Goal: Use online tool/utility: Utilize a website feature to perform a specific function

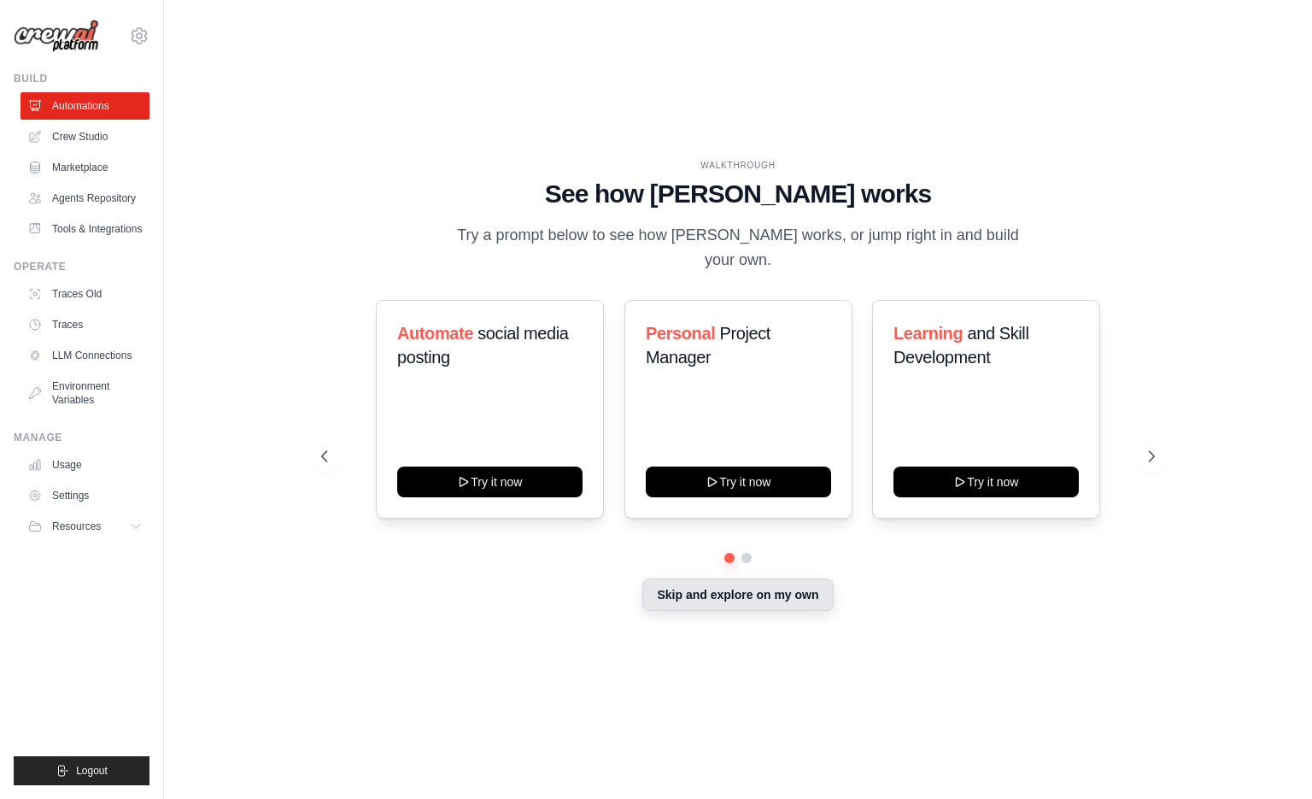
click at [724, 578] on button "Skip and explore on my own" at bounding box center [737, 594] width 191 height 32
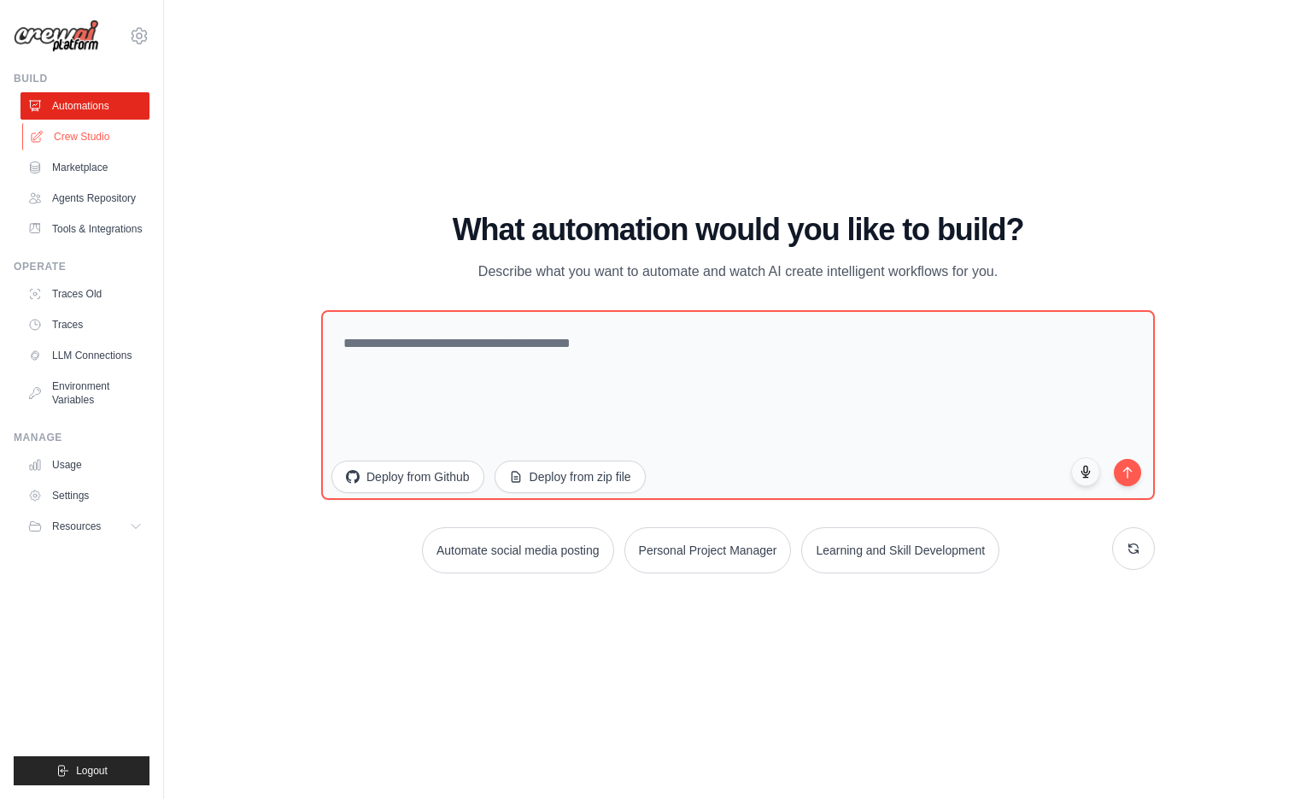
click at [50, 146] on link "Crew Studio" at bounding box center [86, 136] width 129 height 27
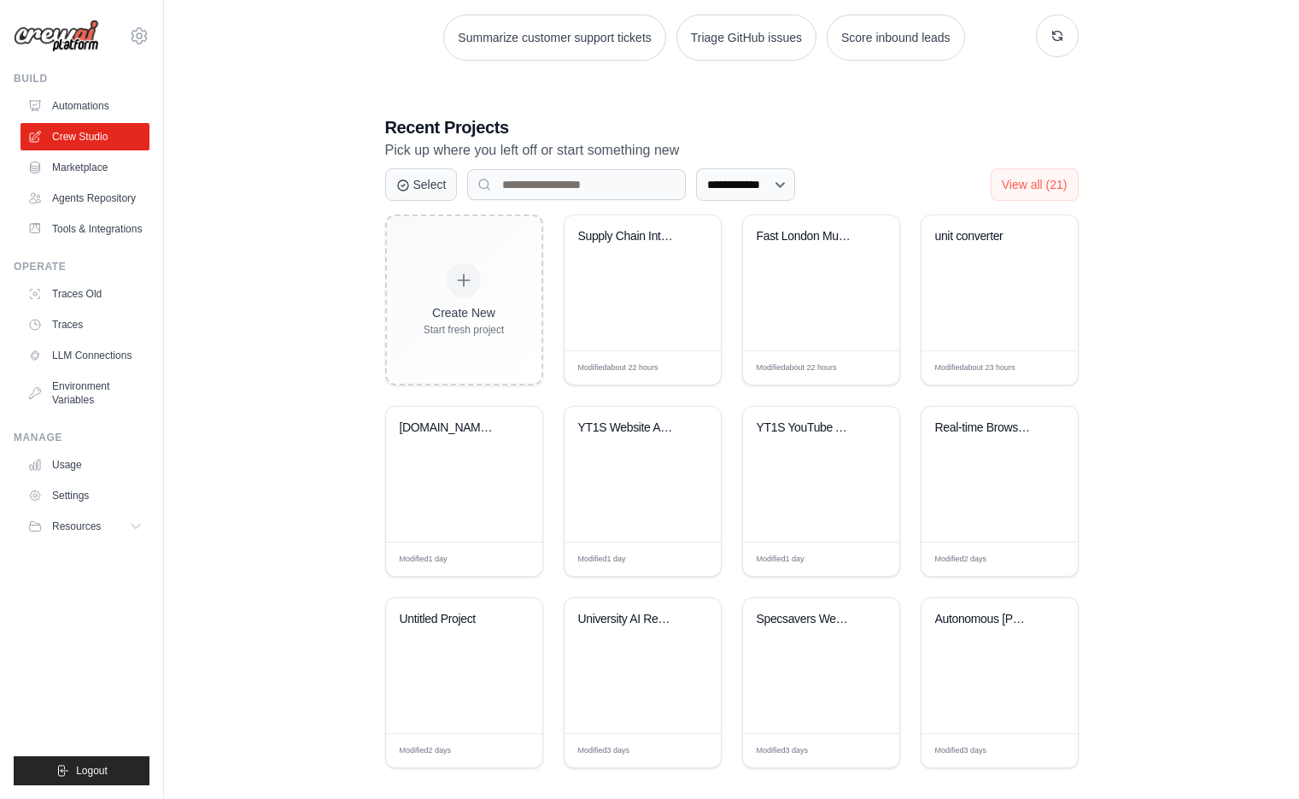
scroll to position [273, 0]
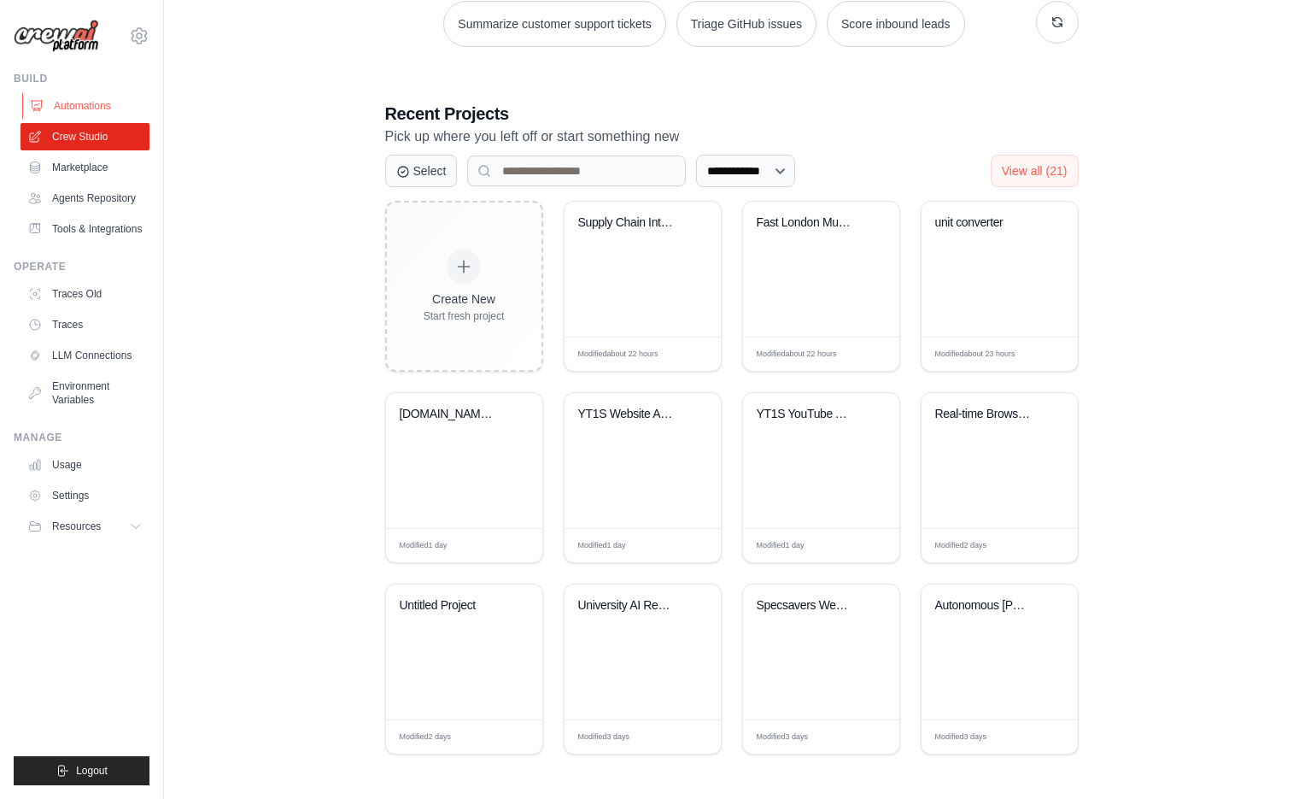
click at [123, 108] on link "Automations" at bounding box center [86, 105] width 129 height 27
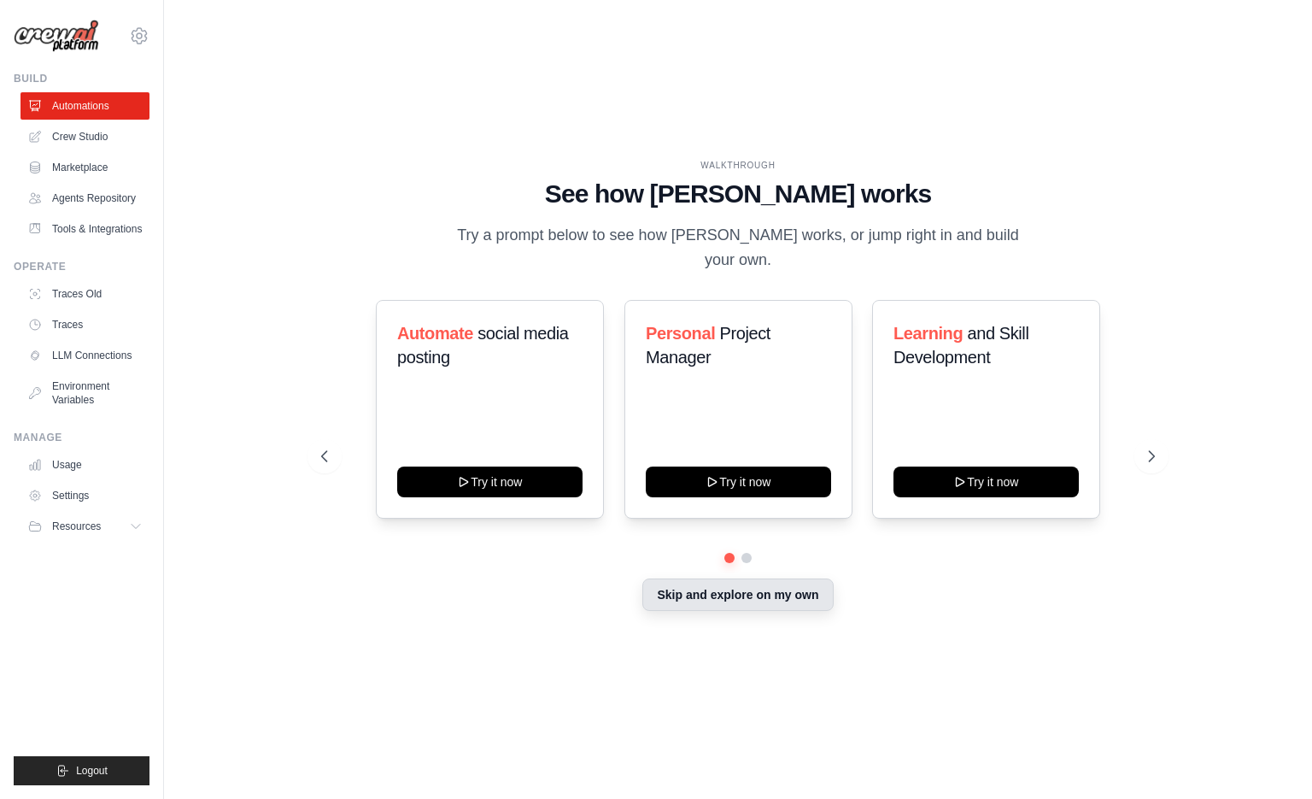
click at [707, 589] on button "Skip and explore on my own" at bounding box center [737, 594] width 191 height 32
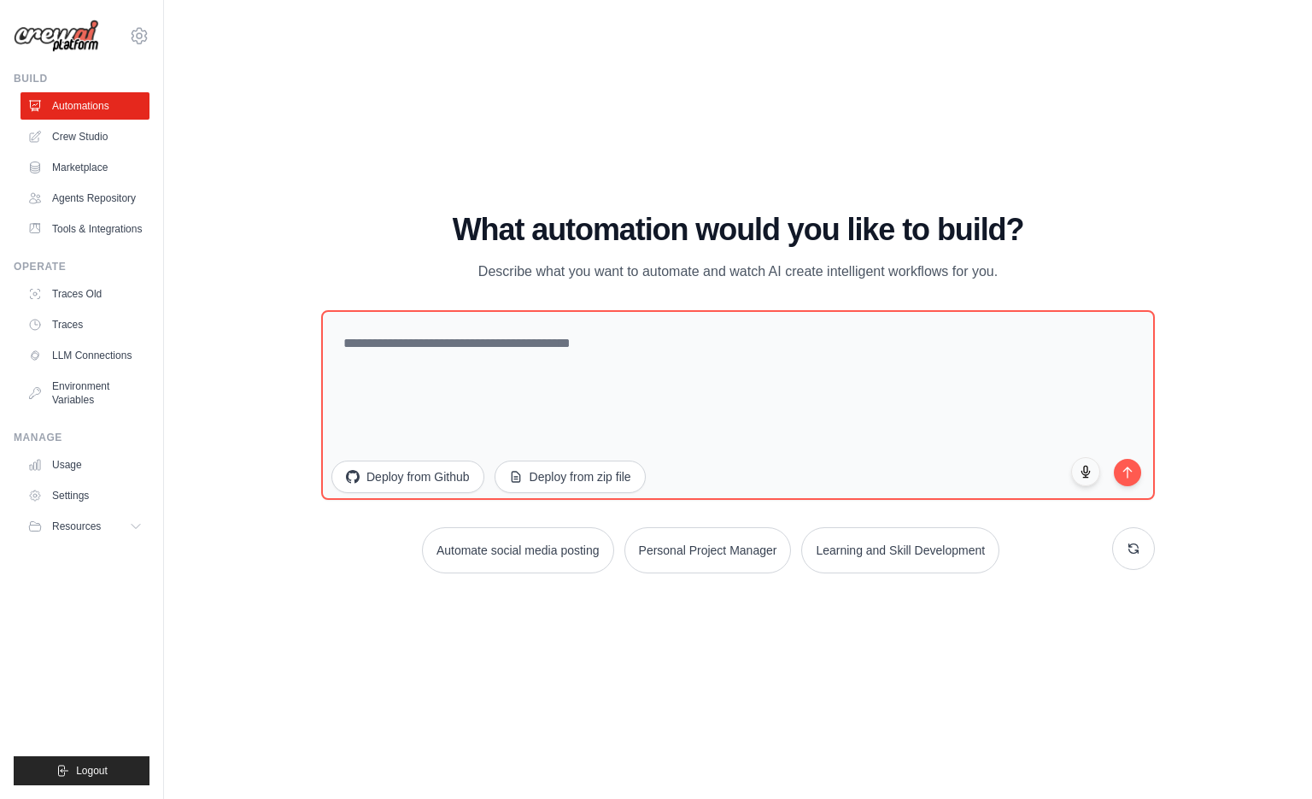
click at [91, 153] on ul "Automations Crew Studio Marketplace Agents Repository Tools & Integrations" at bounding box center [85, 167] width 129 height 150
click at [93, 147] on link "Crew Studio" at bounding box center [86, 136] width 129 height 27
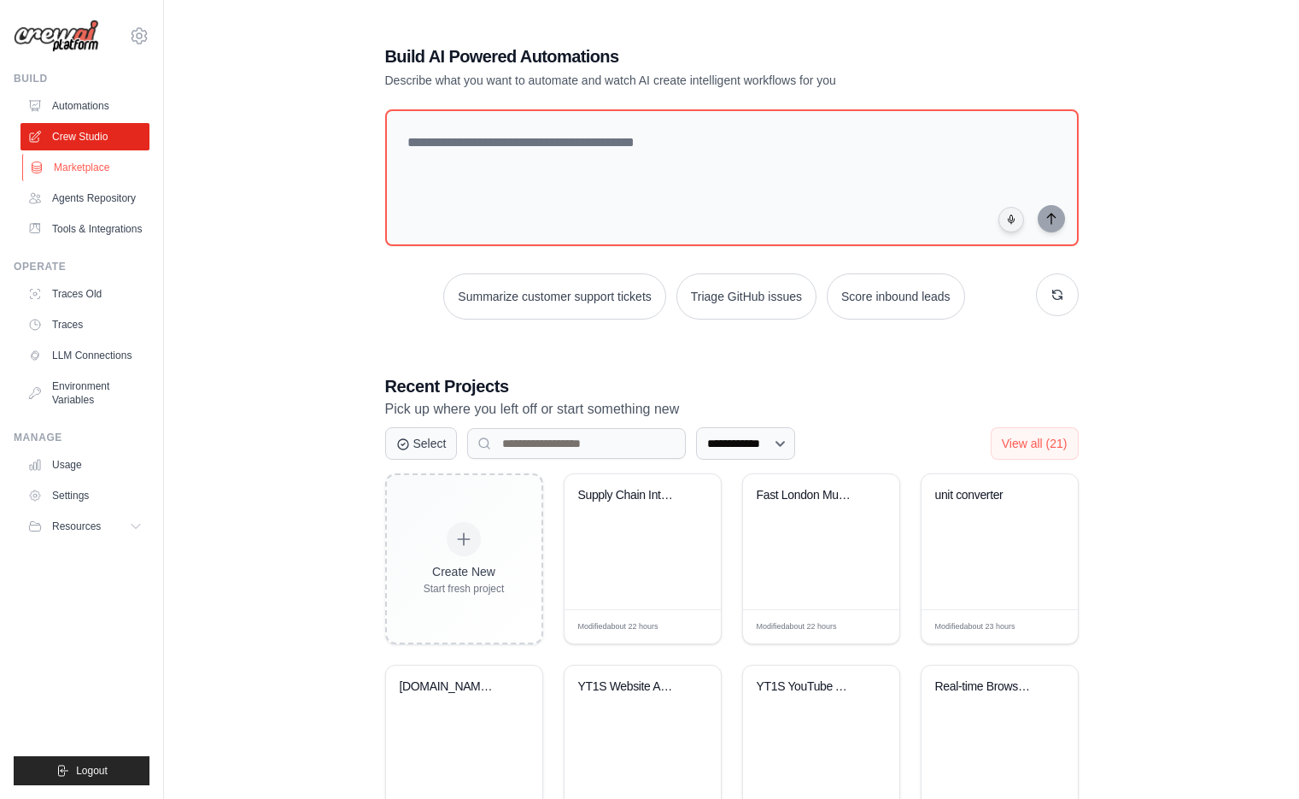
click at [100, 166] on link "Marketplace" at bounding box center [86, 167] width 129 height 27
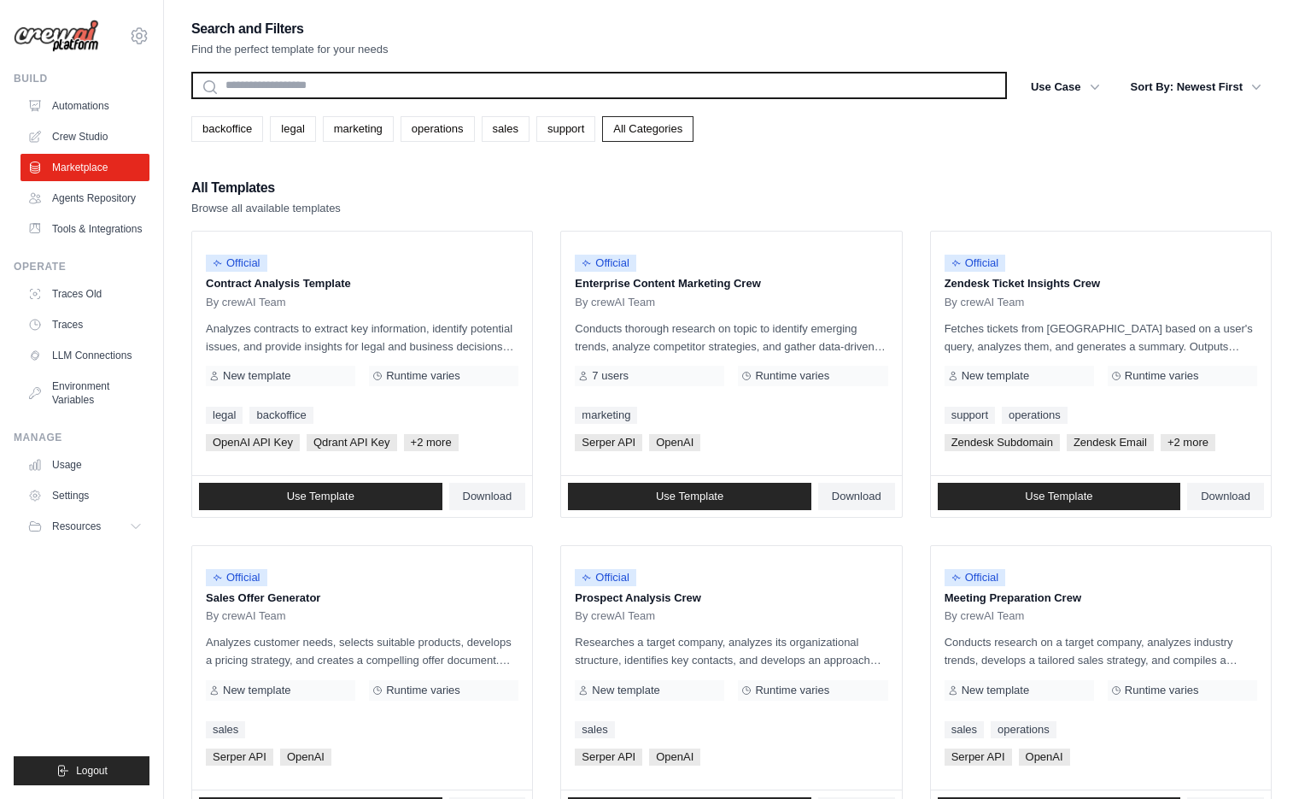
click at [335, 90] on input "text" at bounding box center [599, 85] width 816 height 27
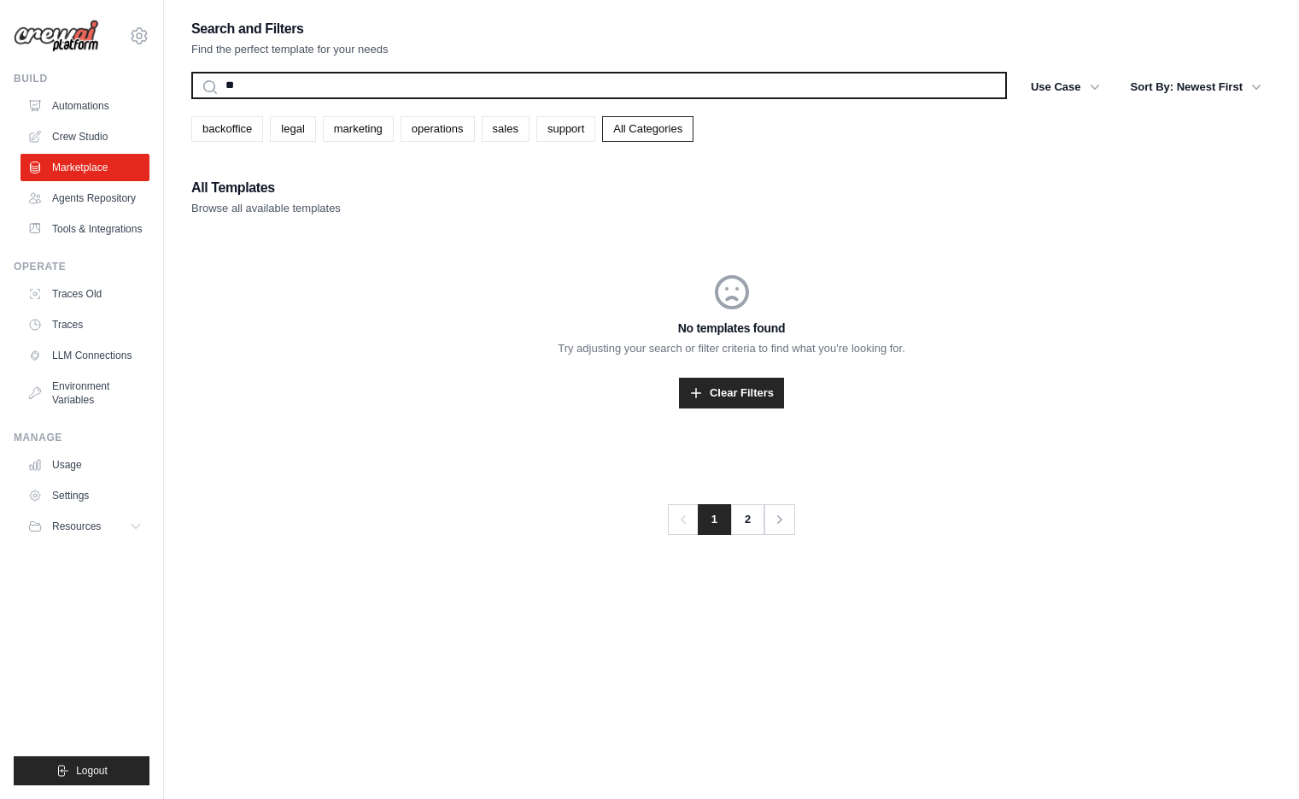
type input "*"
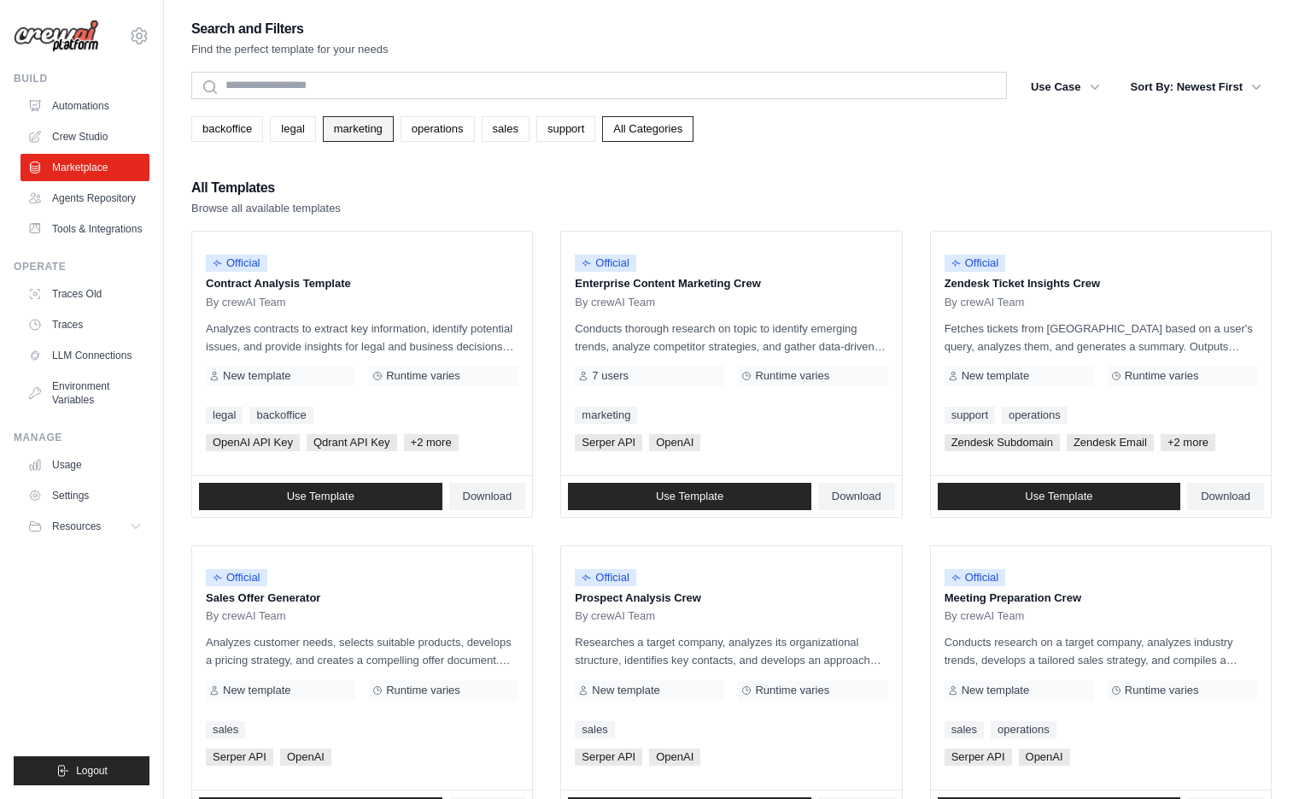
click at [382, 129] on link "marketing" at bounding box center [358, 129] width 71 height 26
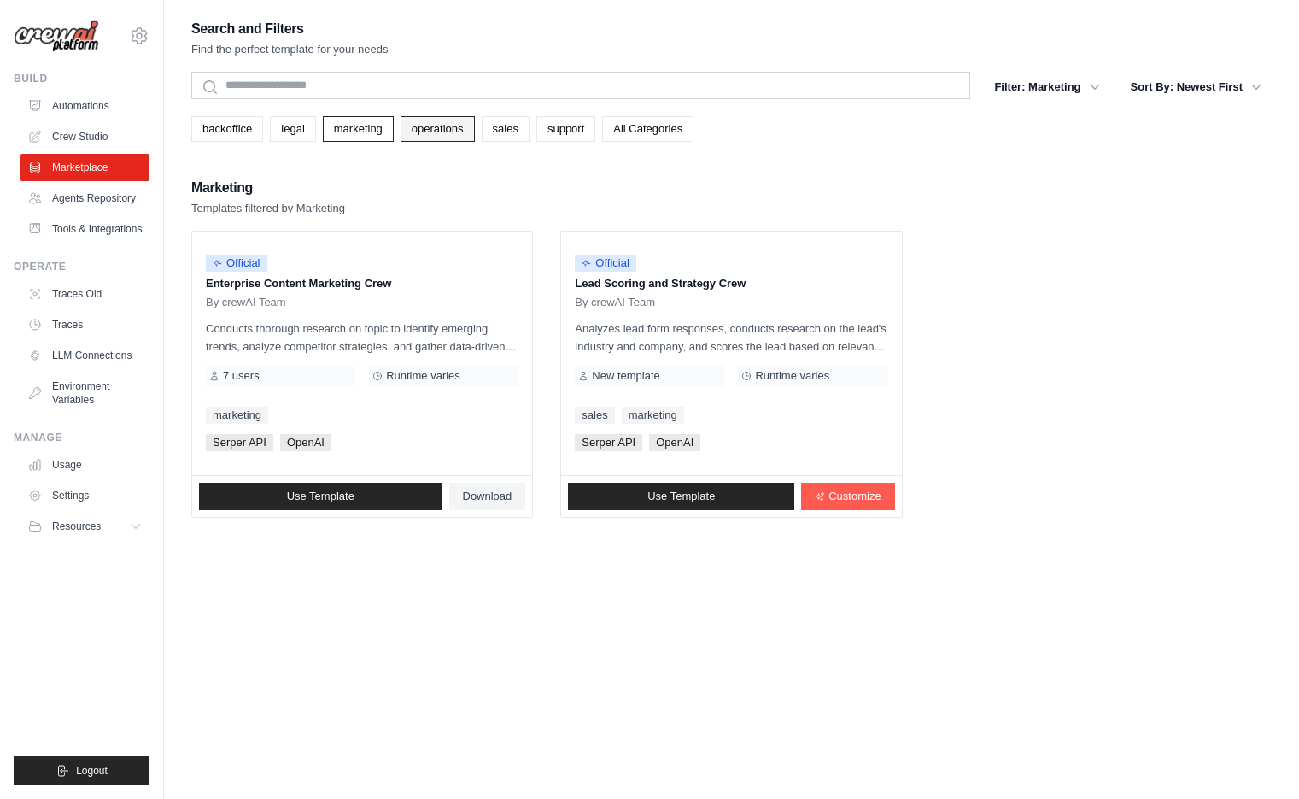
scroll to position [7, 0]
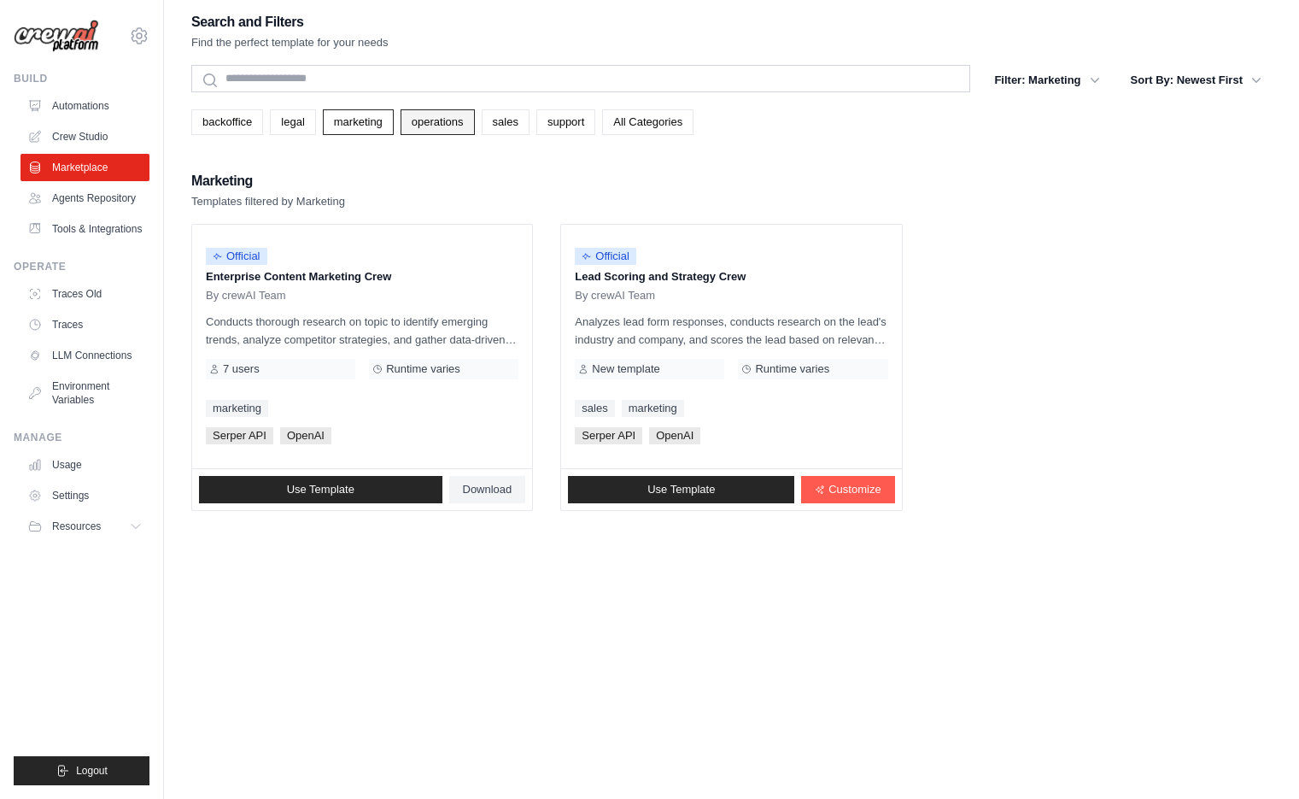
click at [451, 124] on link "operations" at bounding box center [438, 122] width 74 height 26
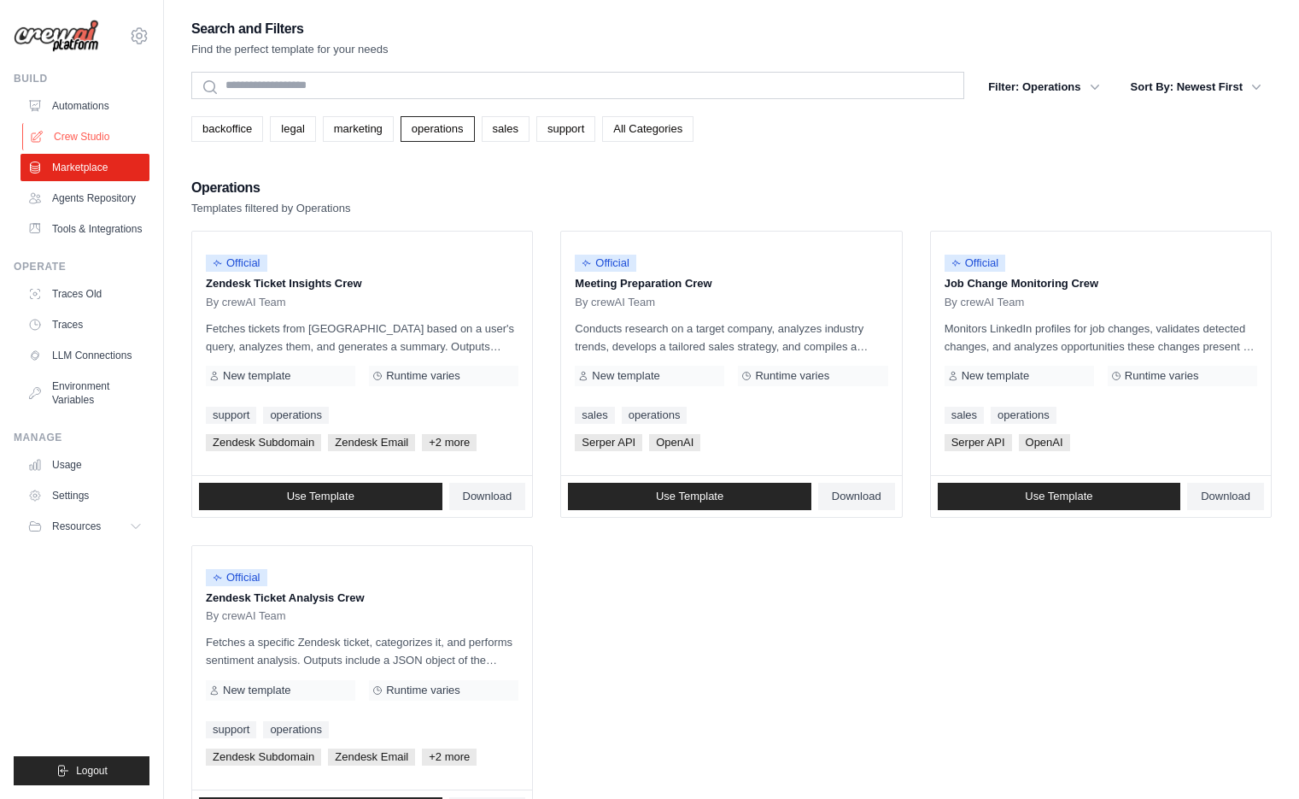
click at [114, 140] on link "Crew Studio" at bounding box center [86, 136] width 129 height 27
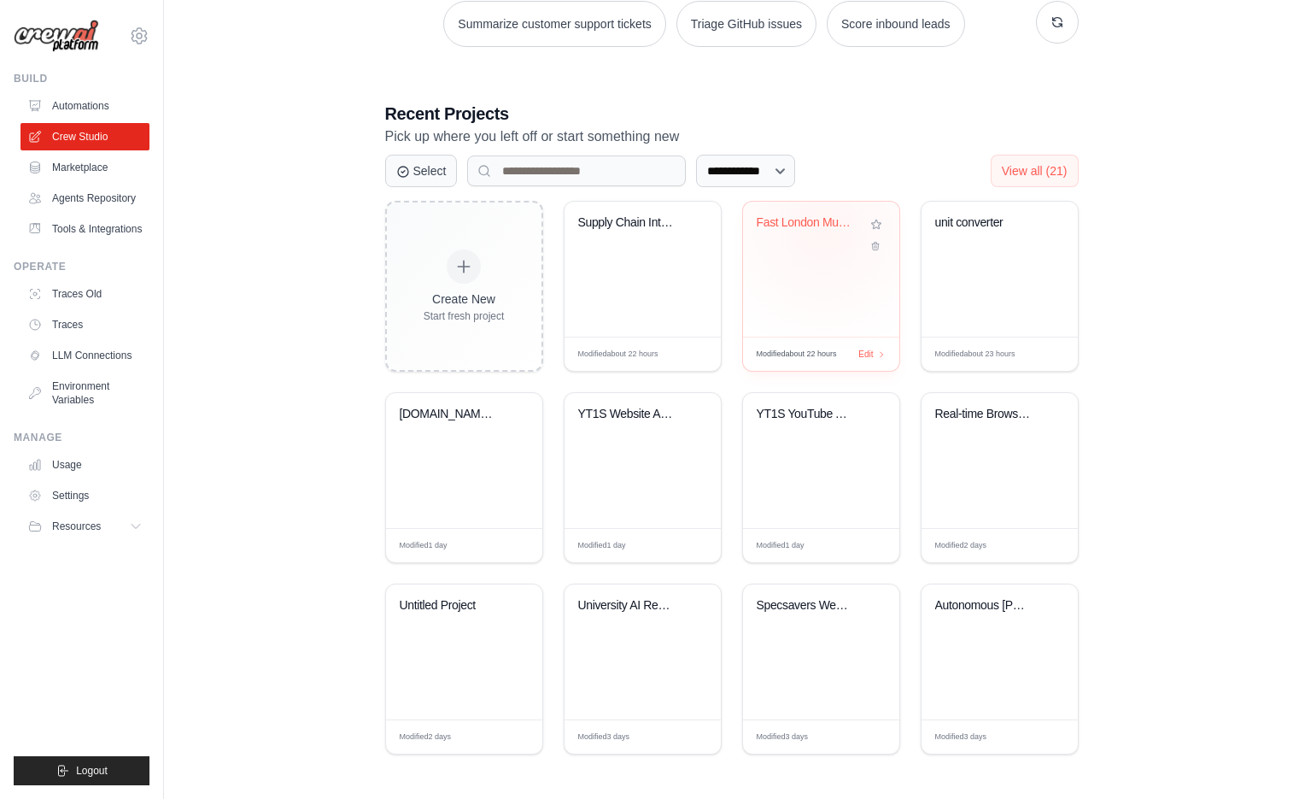
click at [824, 230] on div "Fast London Music Events Collector" at bounding box center [808, 226] width 103 height 22
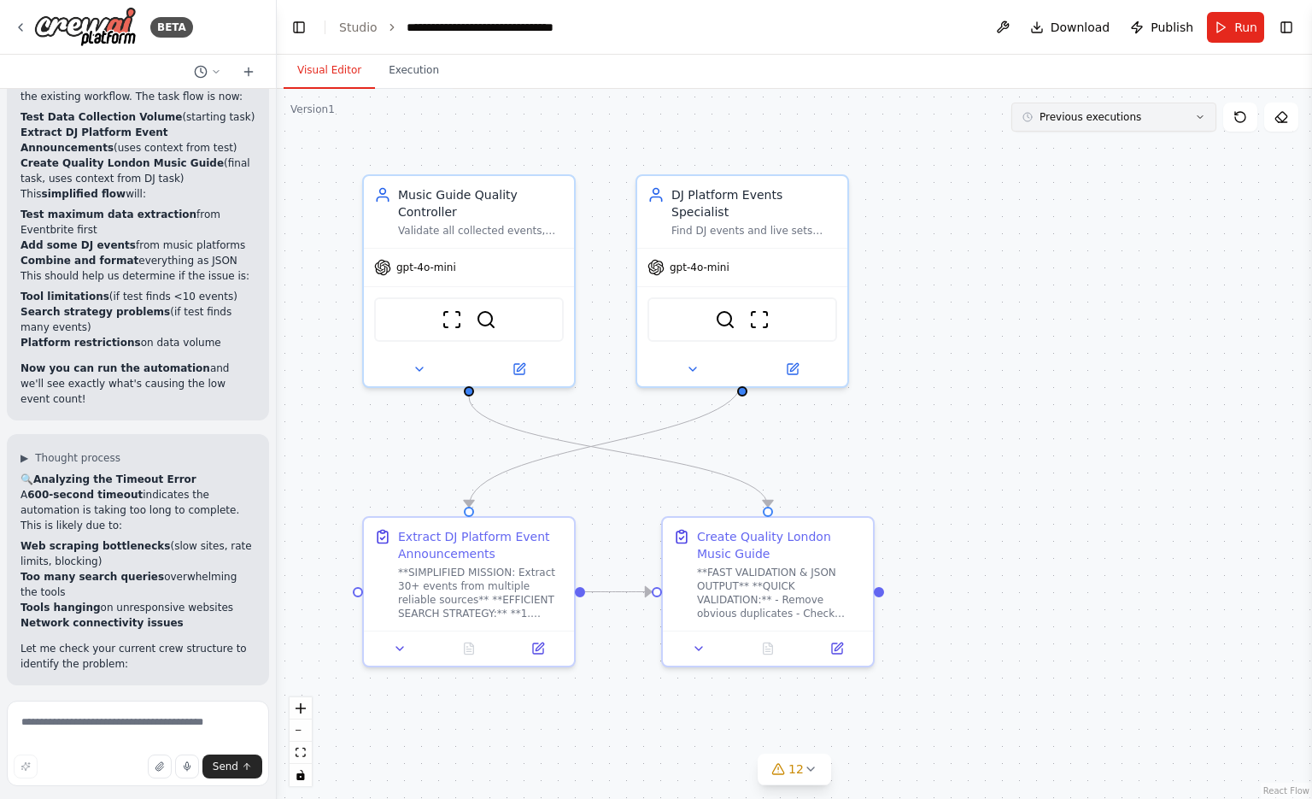
click at [1113, 114] on span "Previous executions" at bounding box center [1091, 117] width 102 height 14
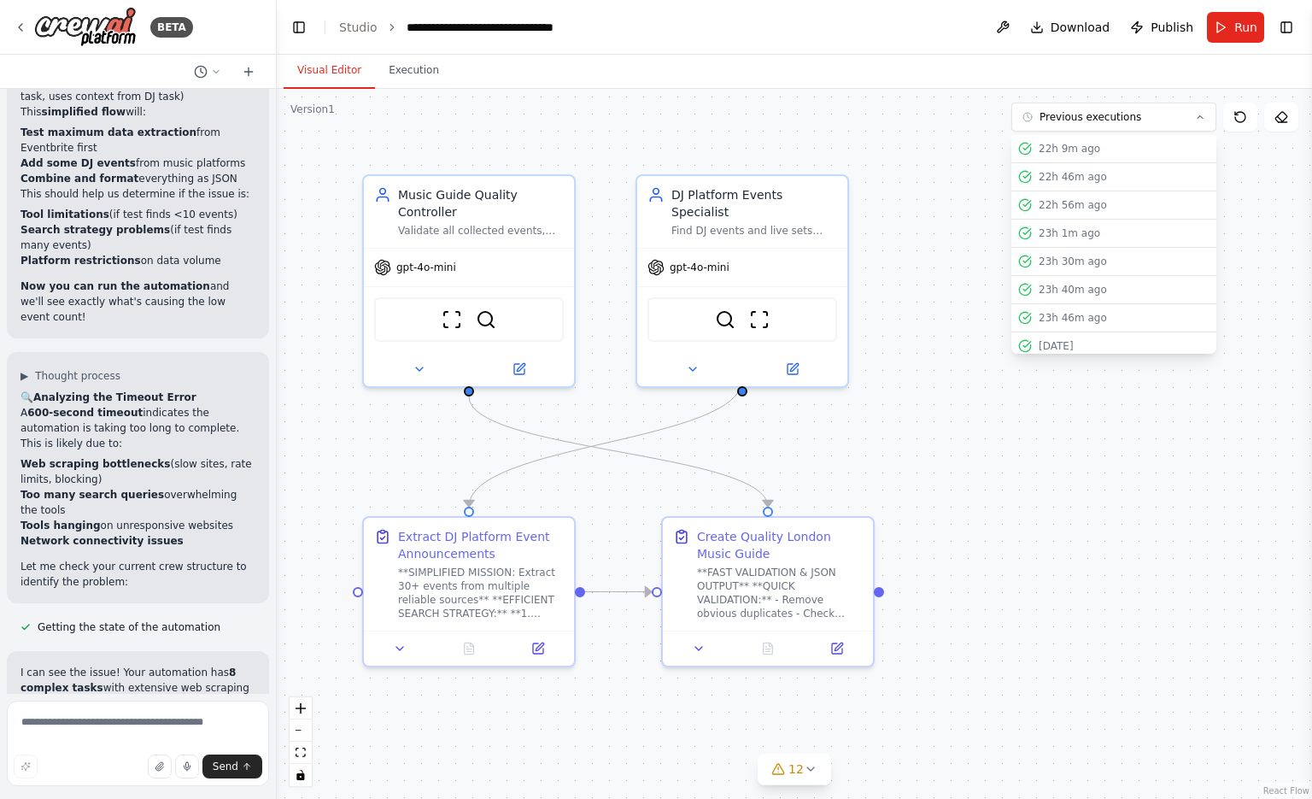
click at [830, 103] on div ".deletable-edge-delete-btn { width: 20px; height: 20px; border: 0px solid #ffff…" at bounding box center [794, 444] width 1035 height 710
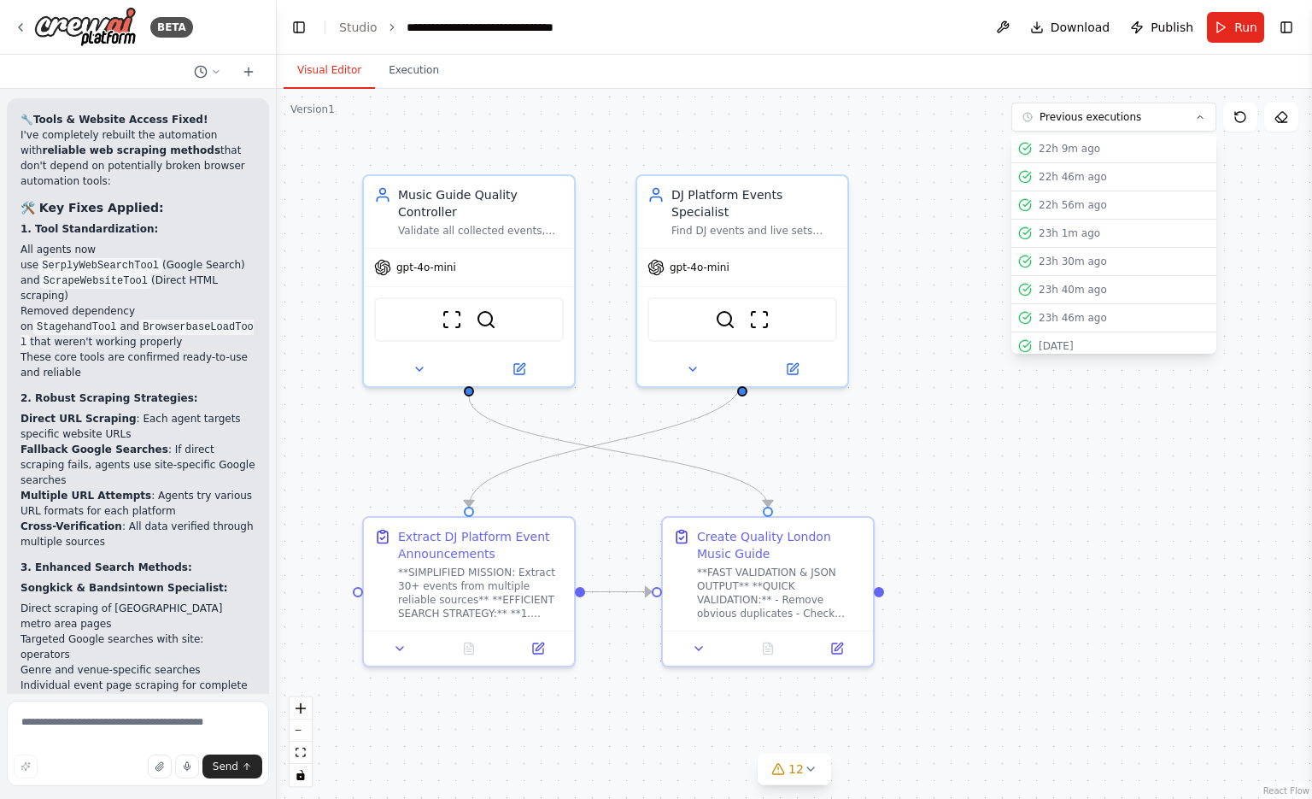
scroll to position [29141, 0]
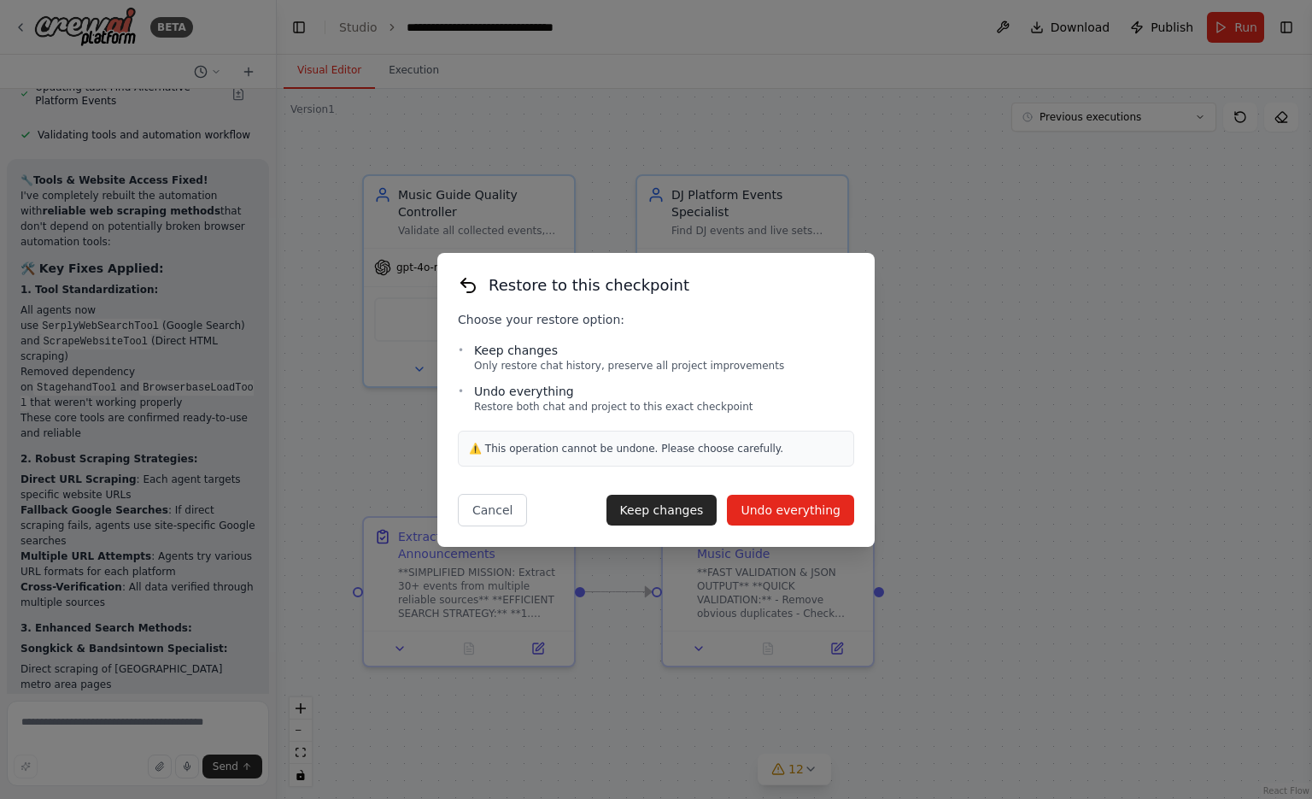
click at [796, 509] on button "Undo everything" at bounding box center [790, 510] width 127 height 31
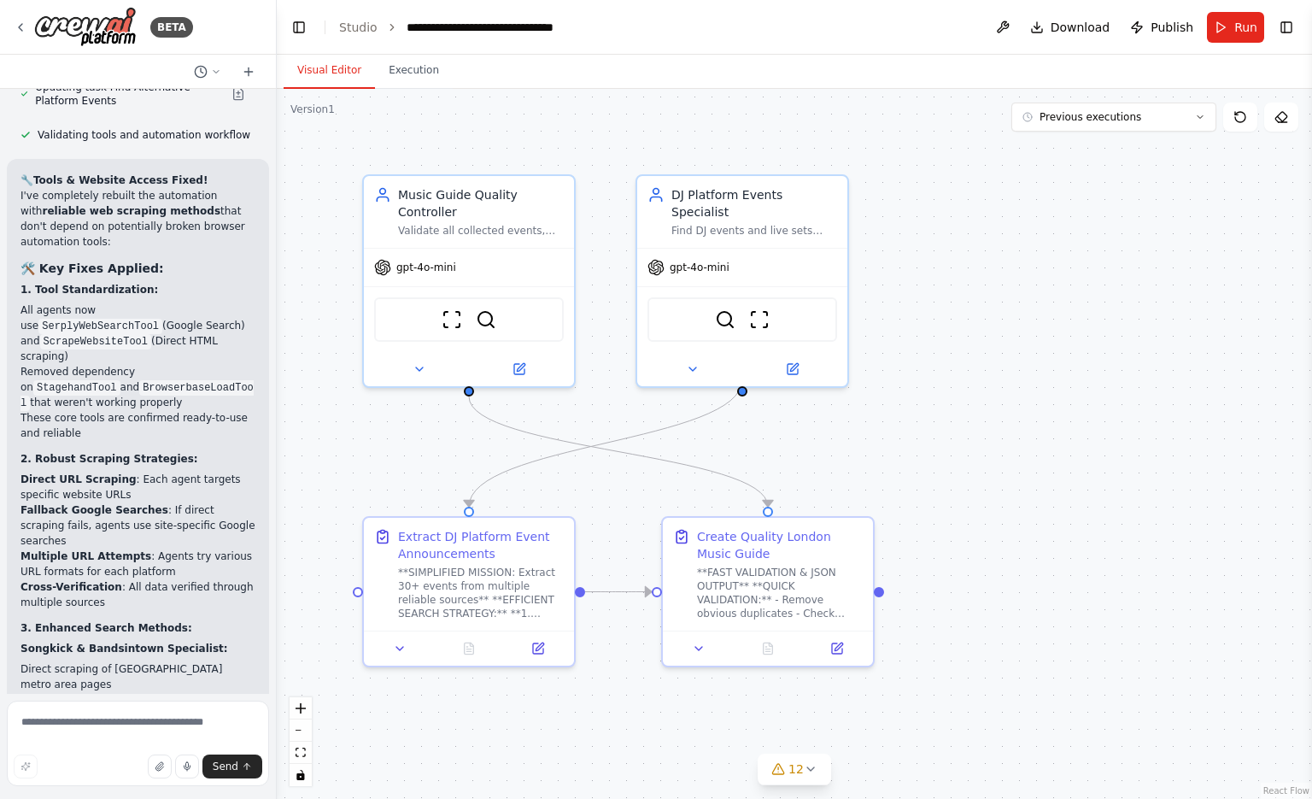
type textarea "**********"
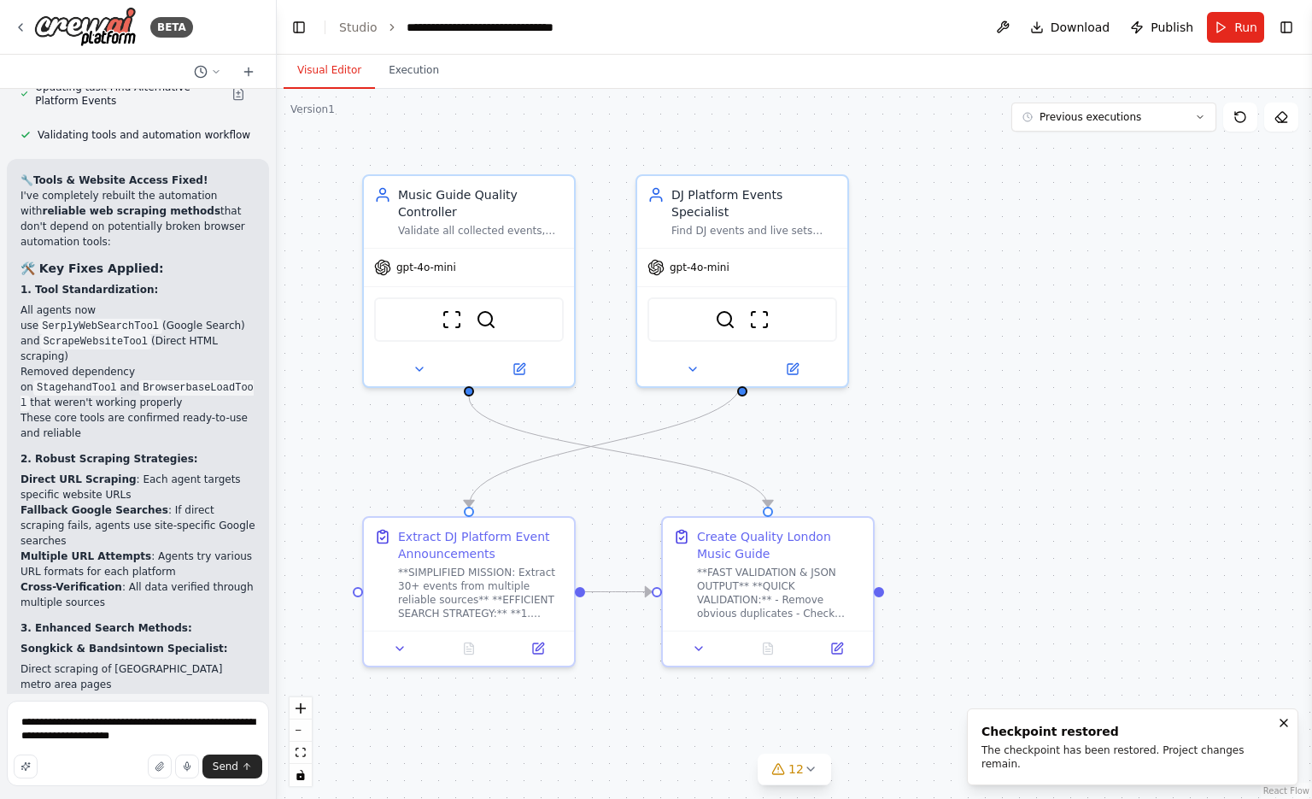
scroll to position [28721, 0]
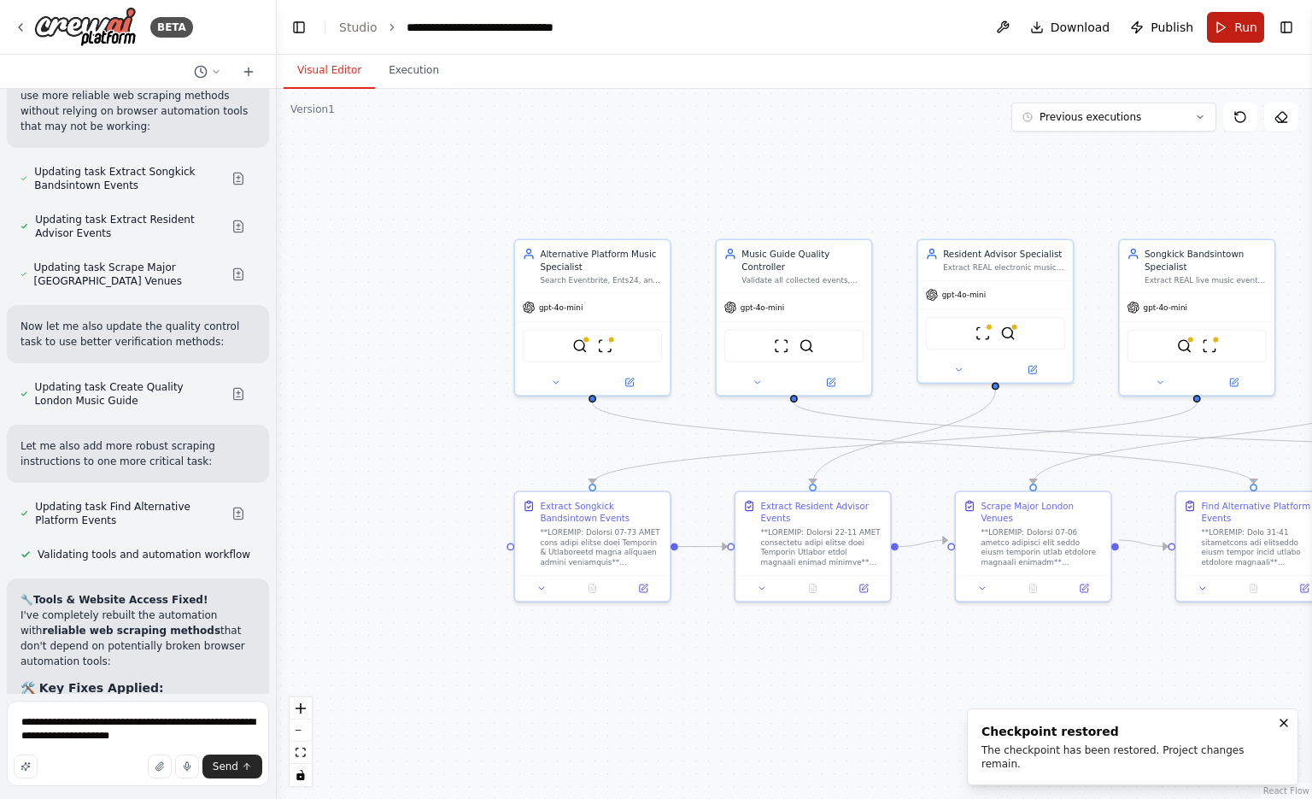
click at [1226, 22] on button "Run" at bounding box center [1235, 27] width 57 height 31
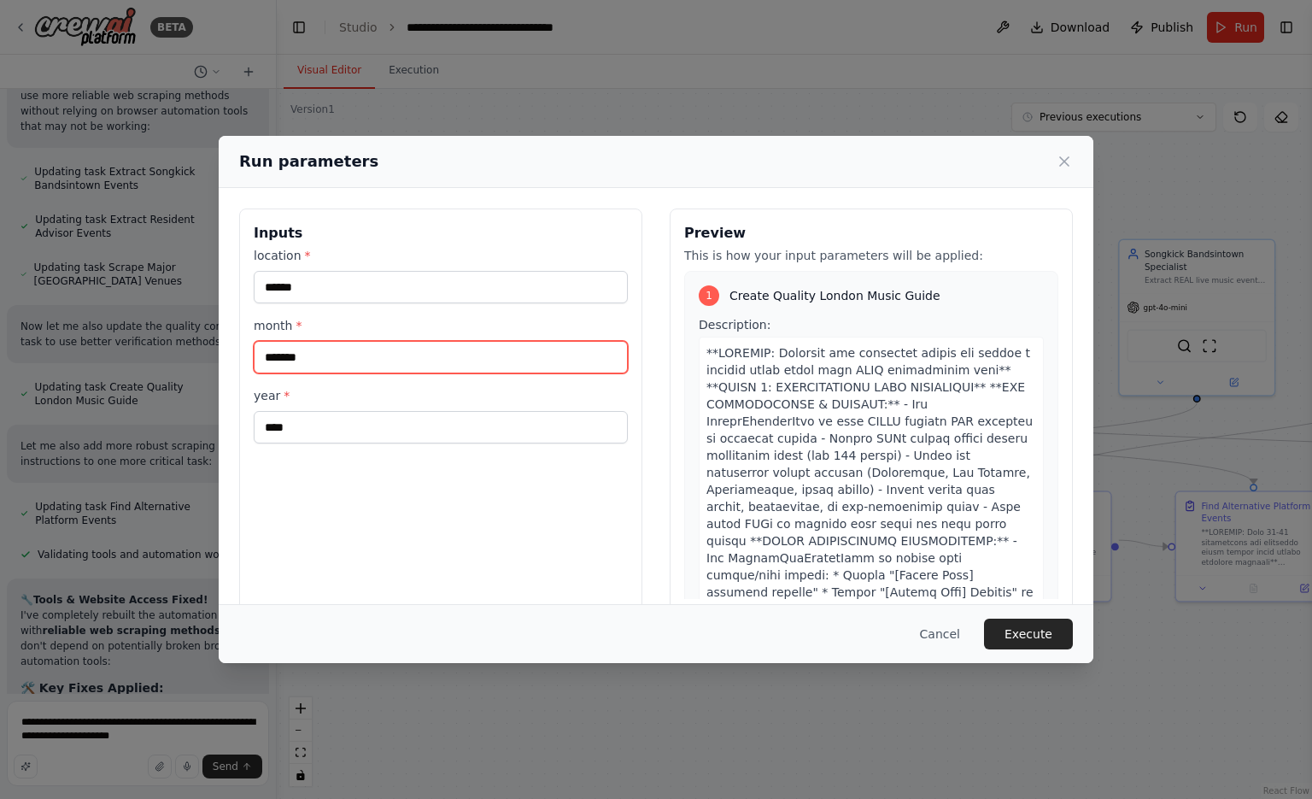
drag, startPoint x: 1226, startPoint y: 22, endPoint x: 406, endPoint y: 344, distance: 881.1
click at [406, 344] on input "*******" at bounding box center [441, 357] width 374 height 32
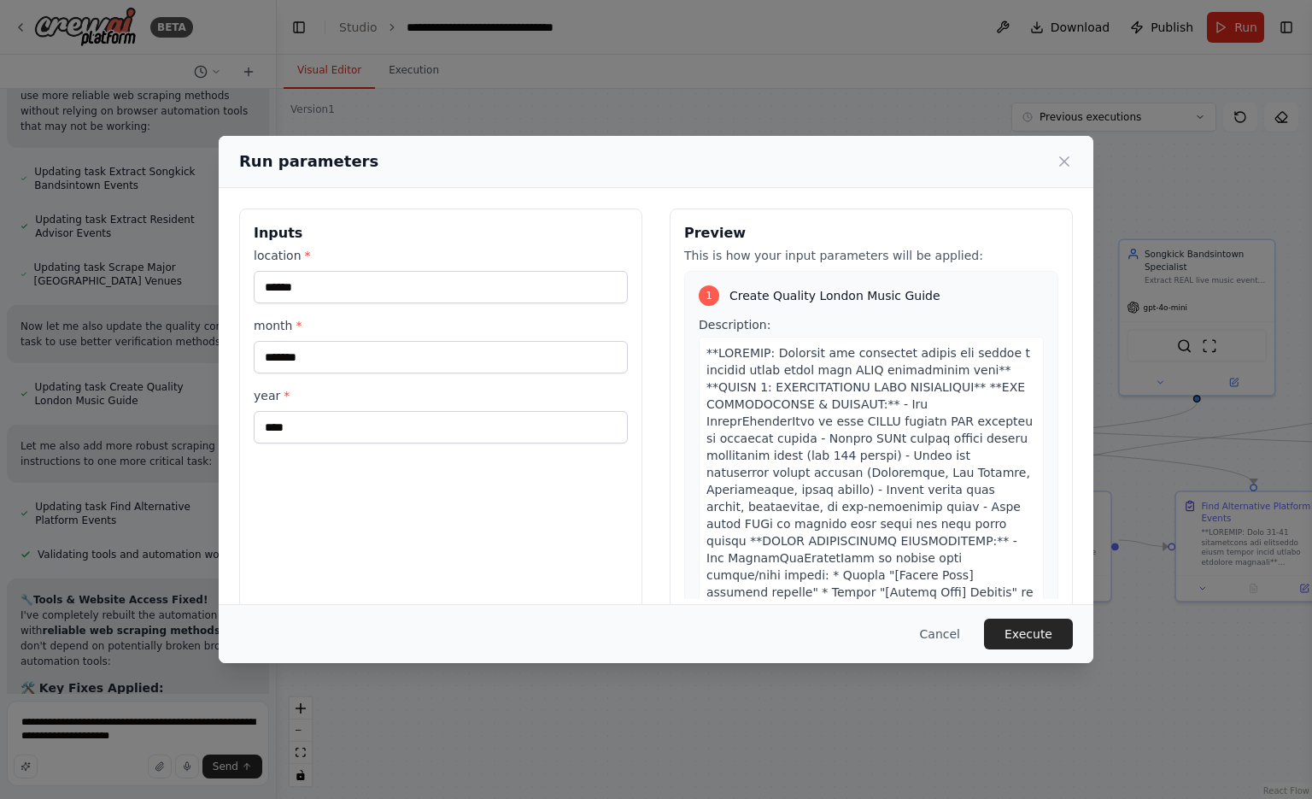
click at [487, 457] on div "Inputs location * ****** month * ******* year * ****" at bounding box center [440, 410] width 403 height 405
click at [1047, 648] on button "Execute" at bounding box center [1028, 634] width 89 height 31
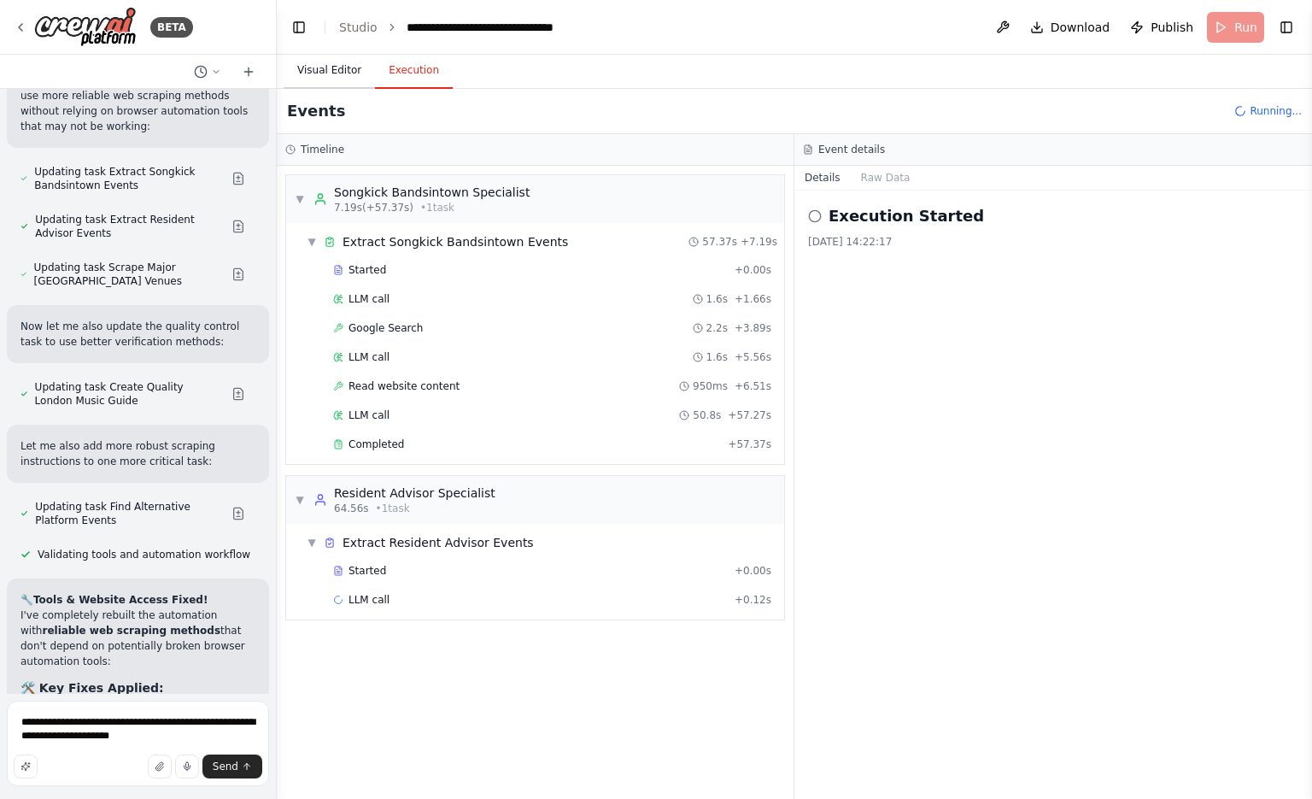
click at [326, 65] on button "Visual Editor" at bounding box center [329, 71] width 91 height 36
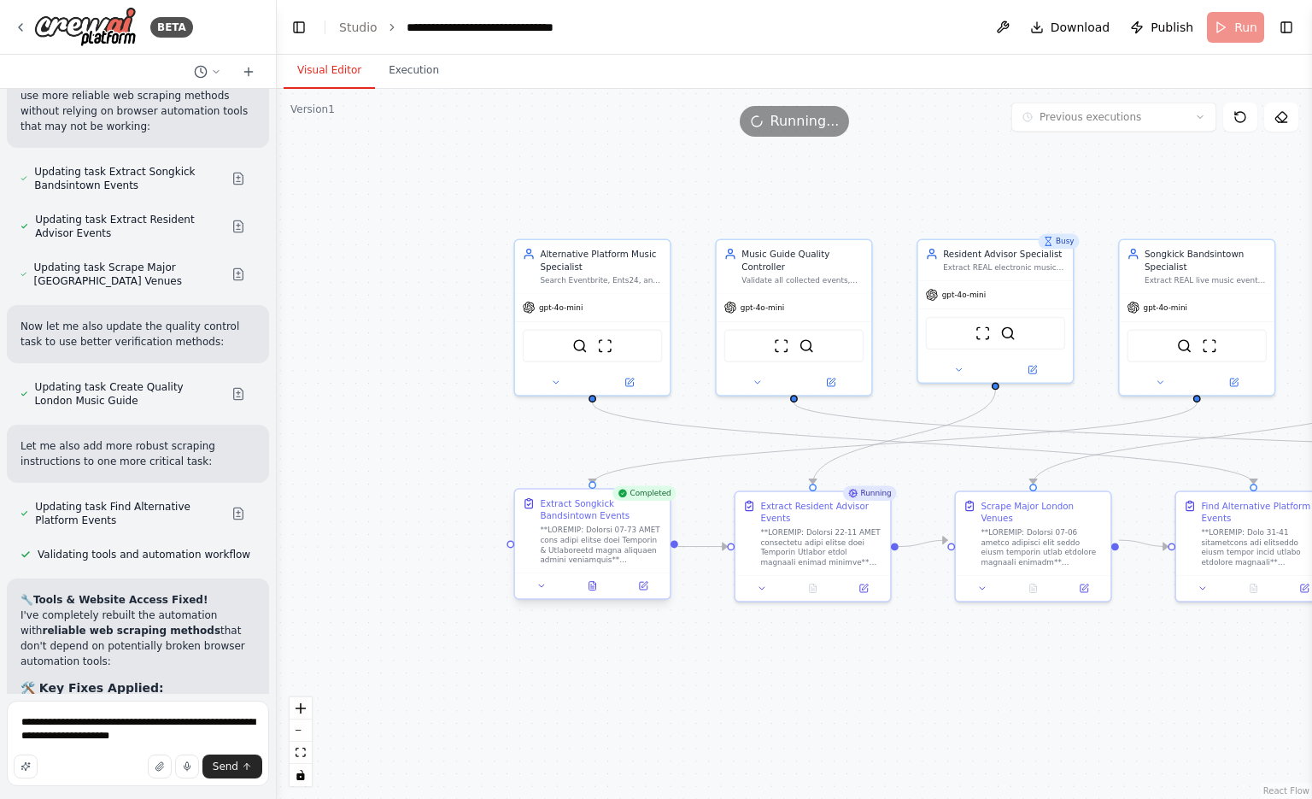
click at [606, 594] on div at bounding box center [592, 585] width 155 height 26
click at [602, 594] on div at bounding box center [592, 585] width 155 height 26
click at [588, 584] on icon at bounding box center [593, 586] width 10 height 10
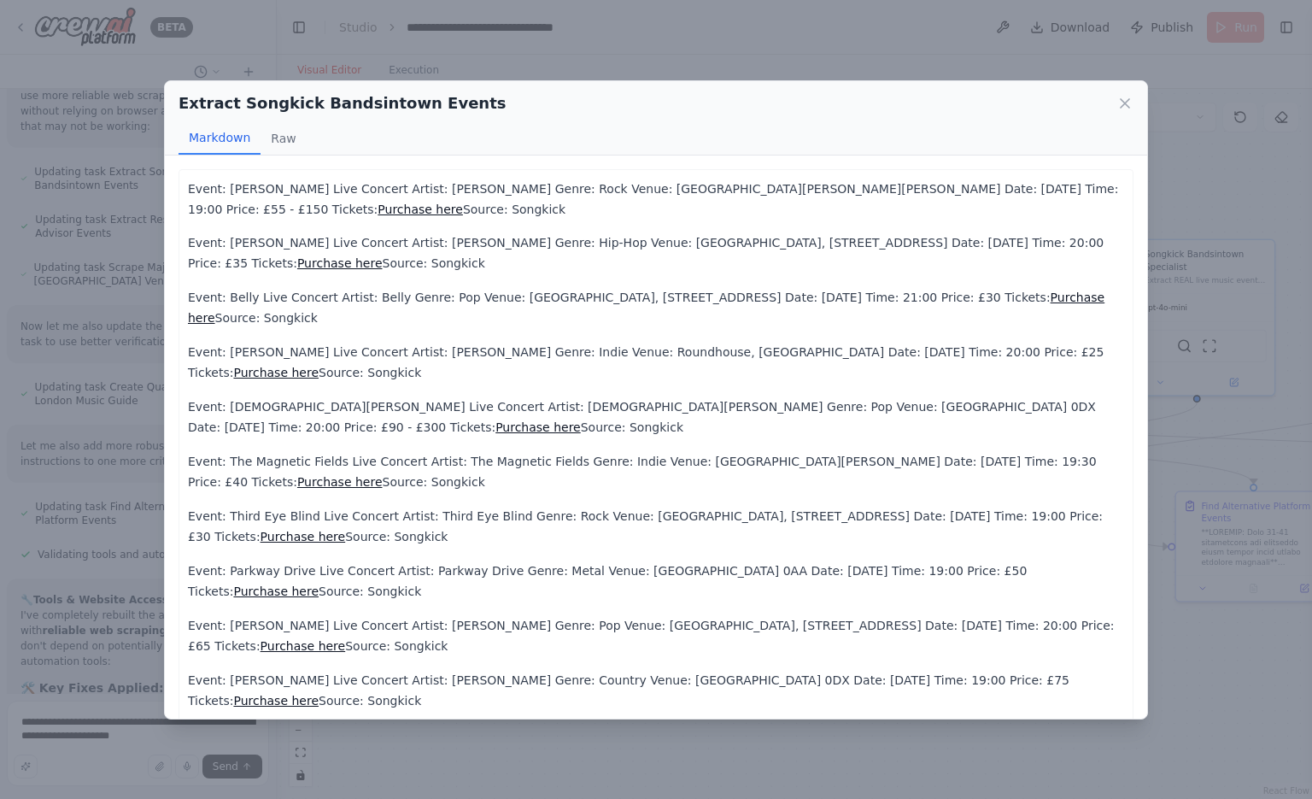
scroll to position [507, 0]
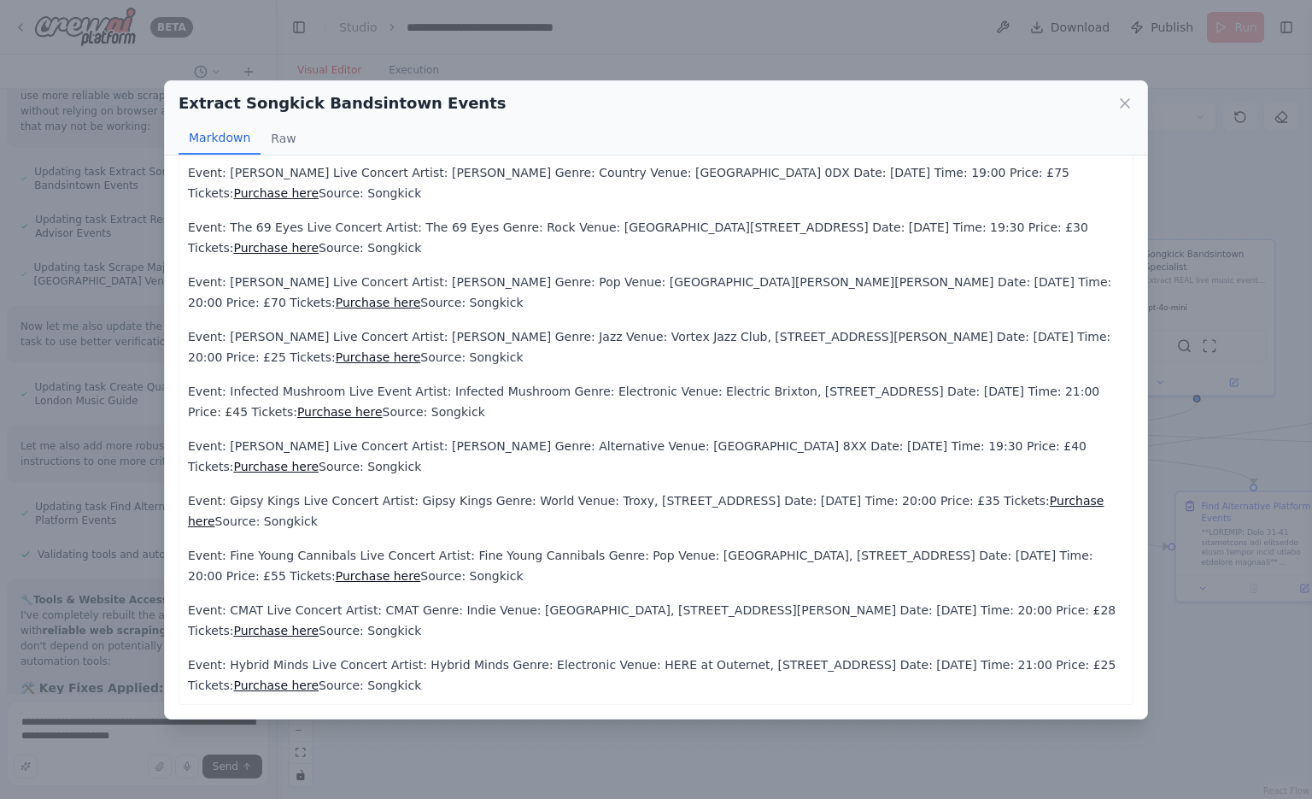
click at [1136, 111] on div "Extract Songkick Bandsintown Events Markdown Raw" at bounding box center [656, 118] width 982 height 74
click at [1136, 110] on div "Extract Songkick Bandsintown Events Markdown Raw" at bounding box center [656, 118] width 982 height 74
click at [1129, 105] on icon at bounding box center [1125, 103] width 17 height 17
